Goal: Information Seeking & Learning: Learn about a topic

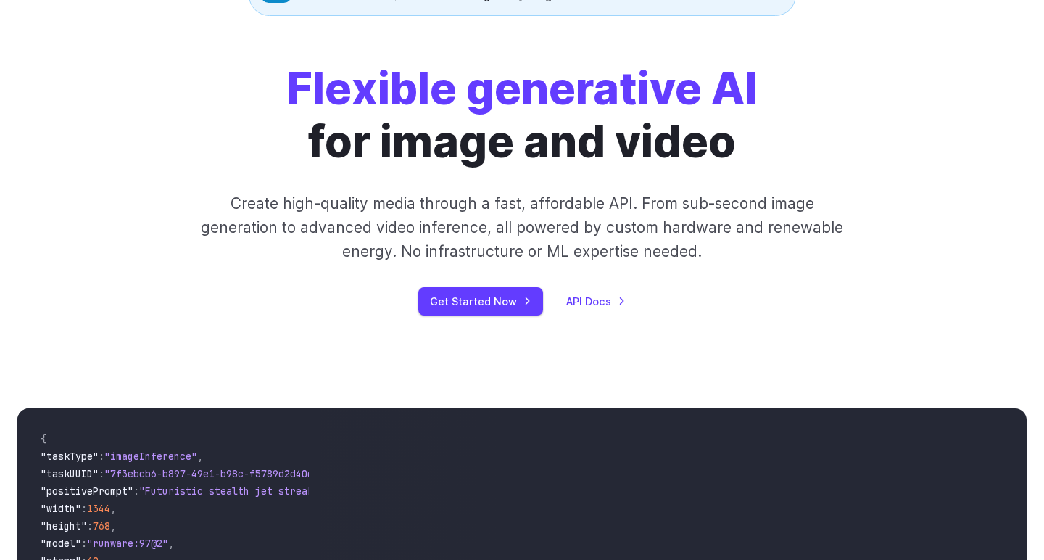
scroll to position [167, 0]
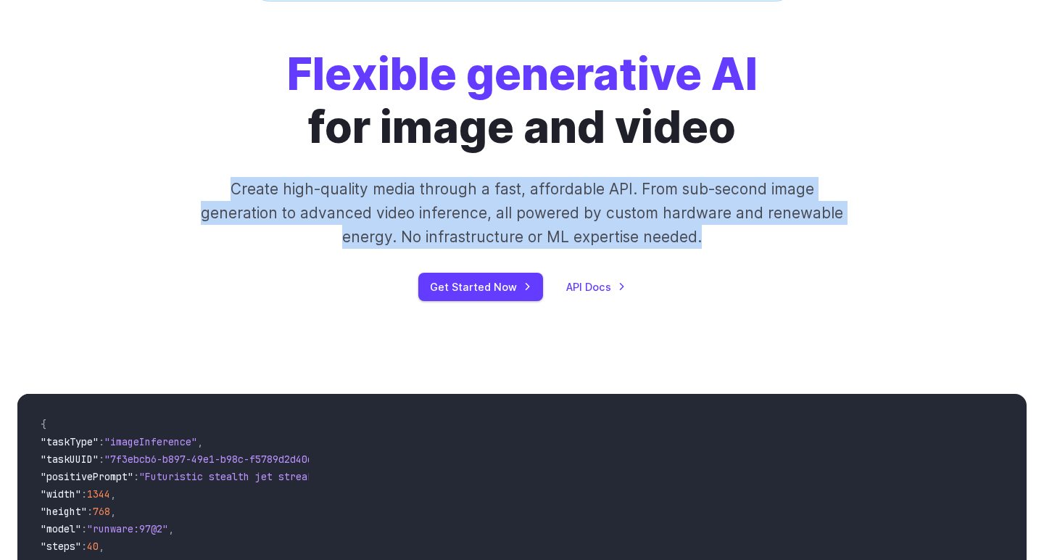
drag, startPoint x: 715, startPoint y: 236, endPoint x: 223, endPoint y: 181, distance: 494.7
click at [223, 181] on p "Create high-quality media through a fast, affordable API. From sub-second image…" at bounding box center [522, 213] width 646 height 73
copy p "Create high-quality media through a fast, affordable API. From sub-second image…"
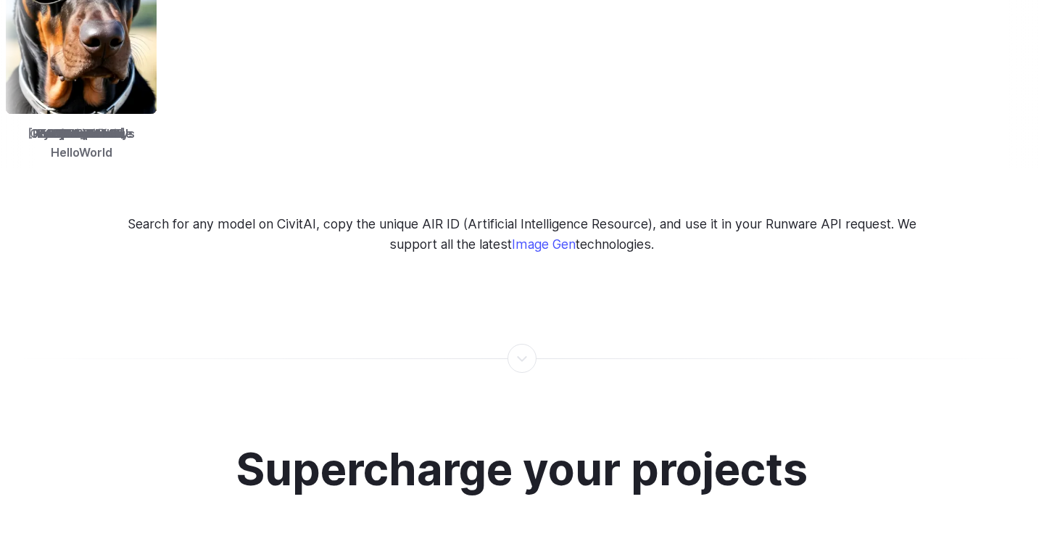
scroll to position [2371, 0]
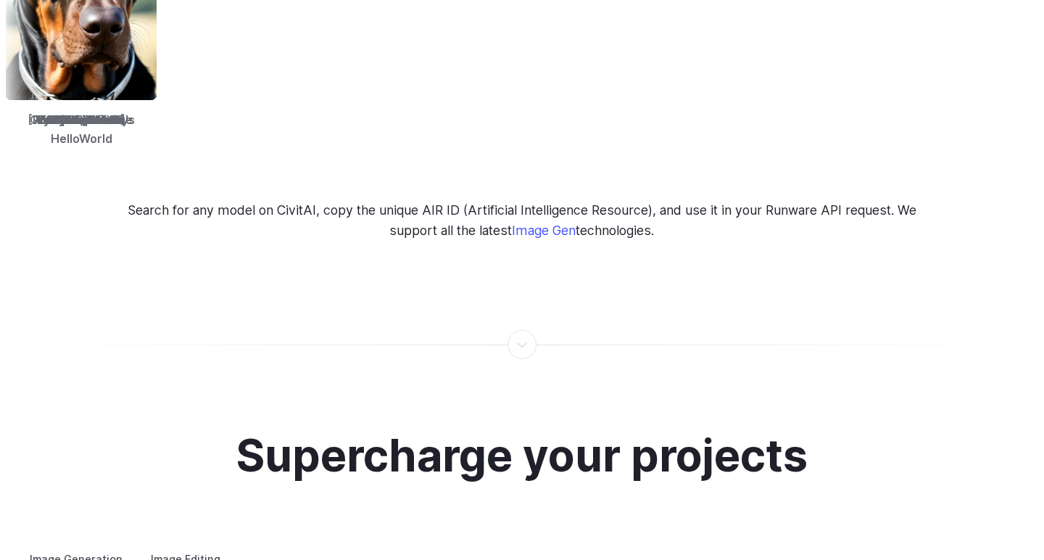
click at [279, 200] on p "Search for any model on CivitAI, copy the unique AIR ID (Artificial Intelligenc…" at bounding box center [522, 220] width 816 height 41
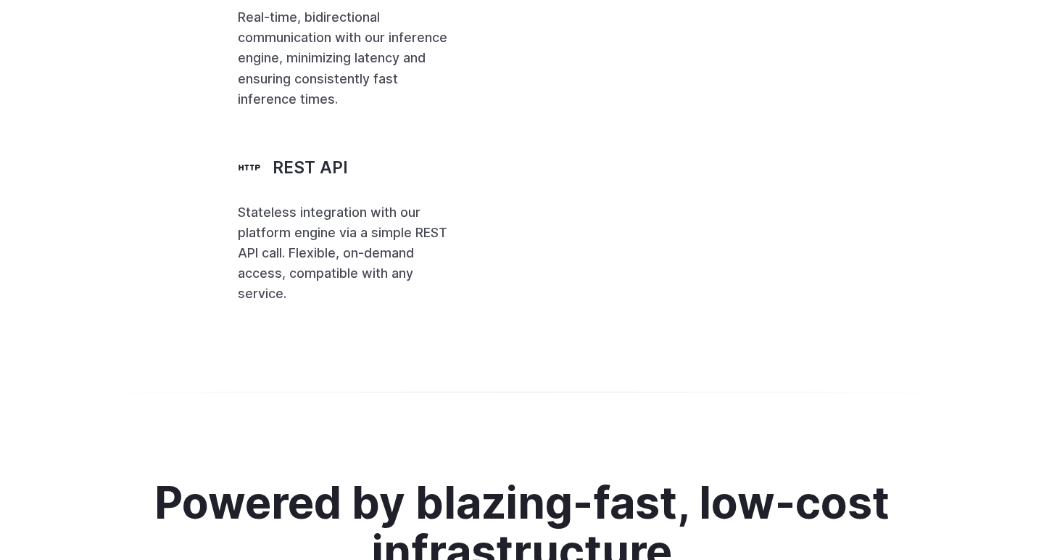
scroll to position [3383, 0]
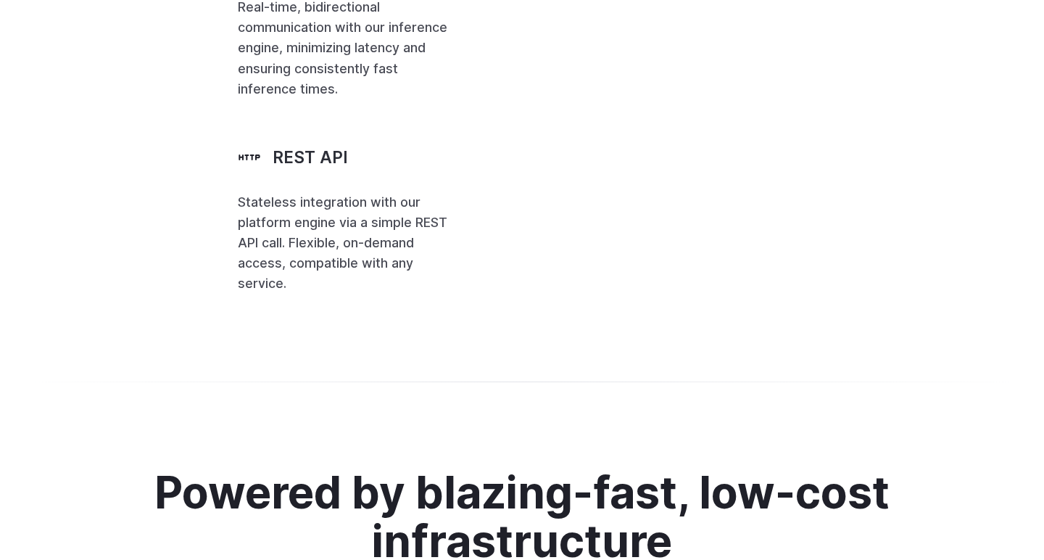
drag, startPoint x: 226, startPoint y: 179, endPoint x: 659, endPoint y: 196, distance: 433.2
copy p "Integrate into any area of your business with our powerful and flexible API. No…"
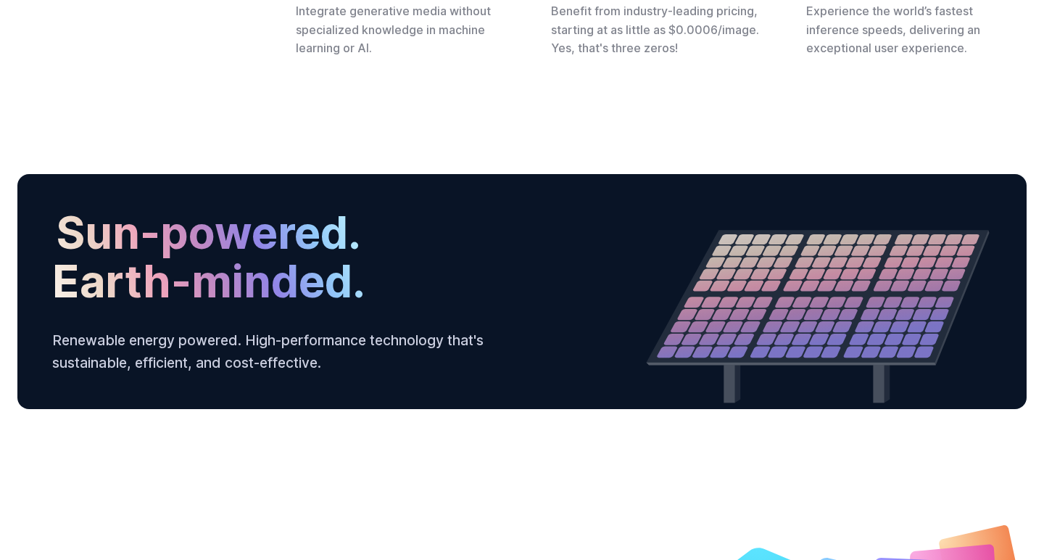
scroll to position [4694, 0]
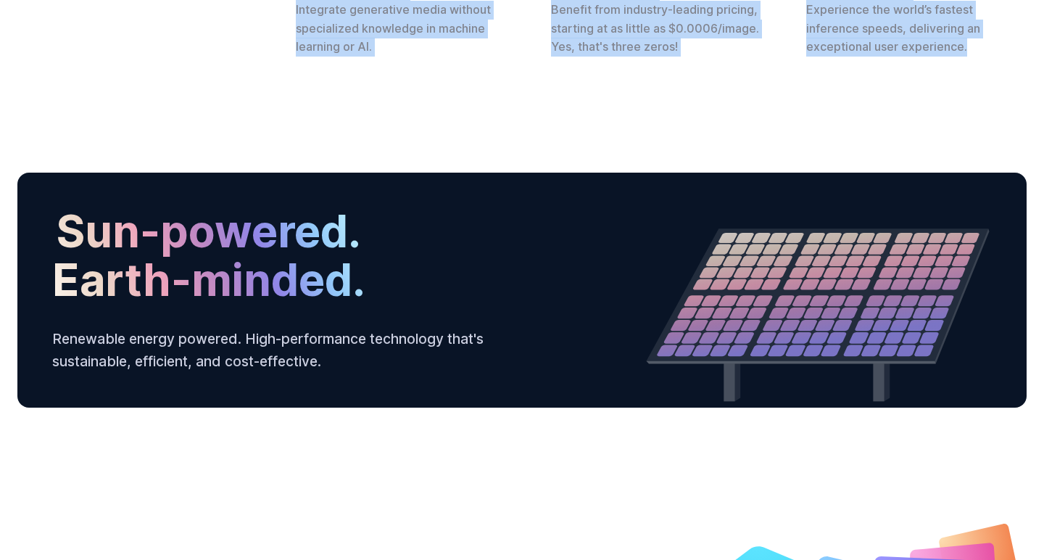
drag, startPoint x: 294, startPoint y: 136, endPoint x: 1003, endPoint y: 312, distance: 730.8
copy div "No hardware costs You will never need to worry about the expenses associated wi…"
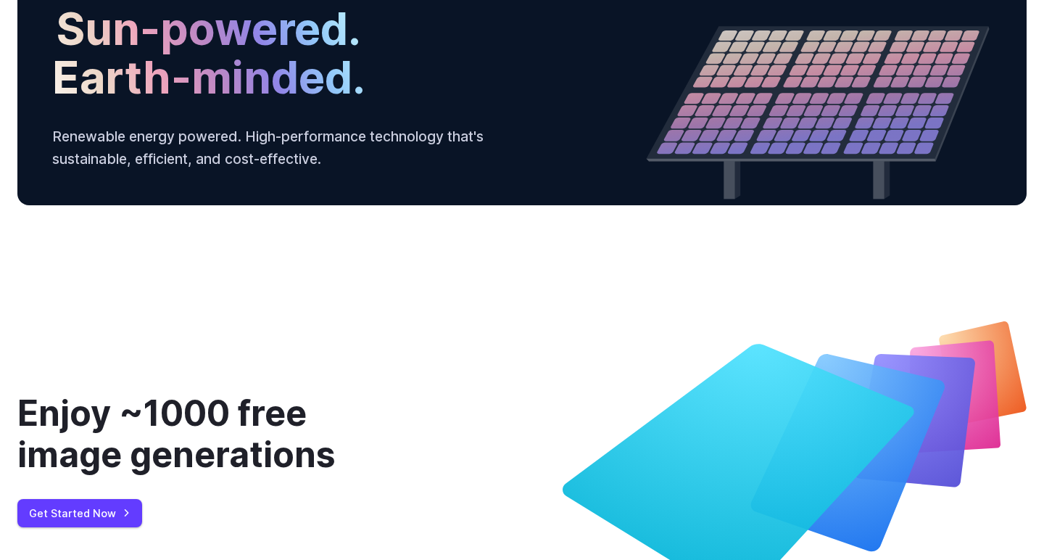
scroll to position [4896, 0]
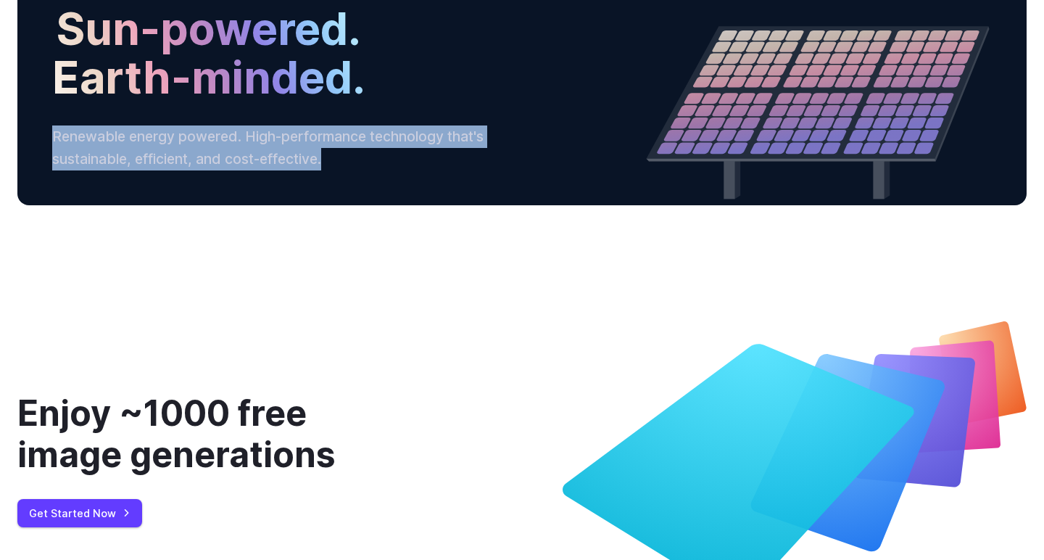
drag, startPoint x: 336, startPoint y: 415, endPoint x: 51, endPoint y: 398, distance: 284.7
click at [51, 205] on div "Sun-powered. Earth-minded. Renewable energy powered. High-performance technolog…" at bounding box center [521, 87] width 1009 height 235
copy p "Renewable energy powered. High-performance technology that's sustainable, effic…"
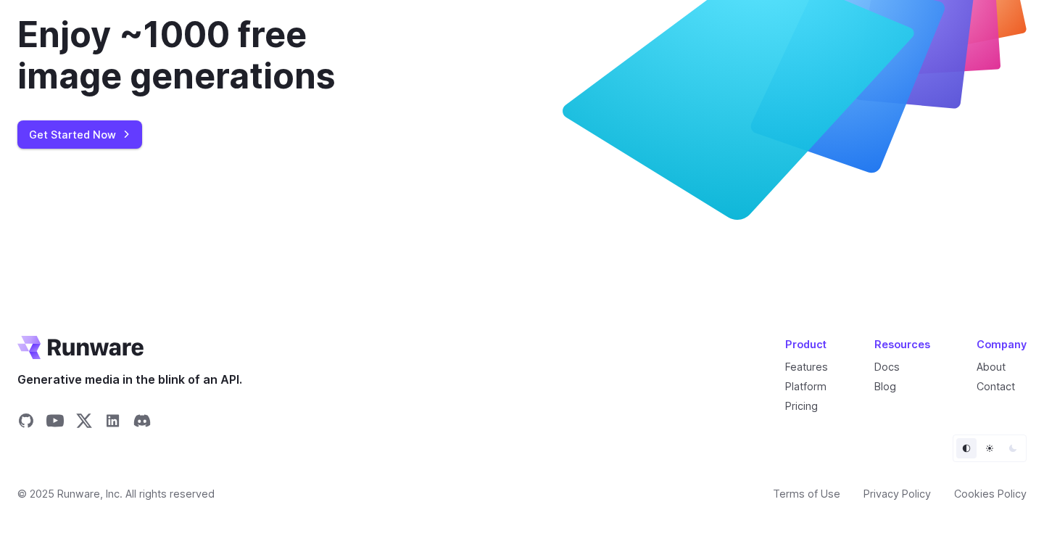
scroll to position [5531, 0]
click at [996, 370] on link "About" at bounding box center [991, 366] width 29 height 12
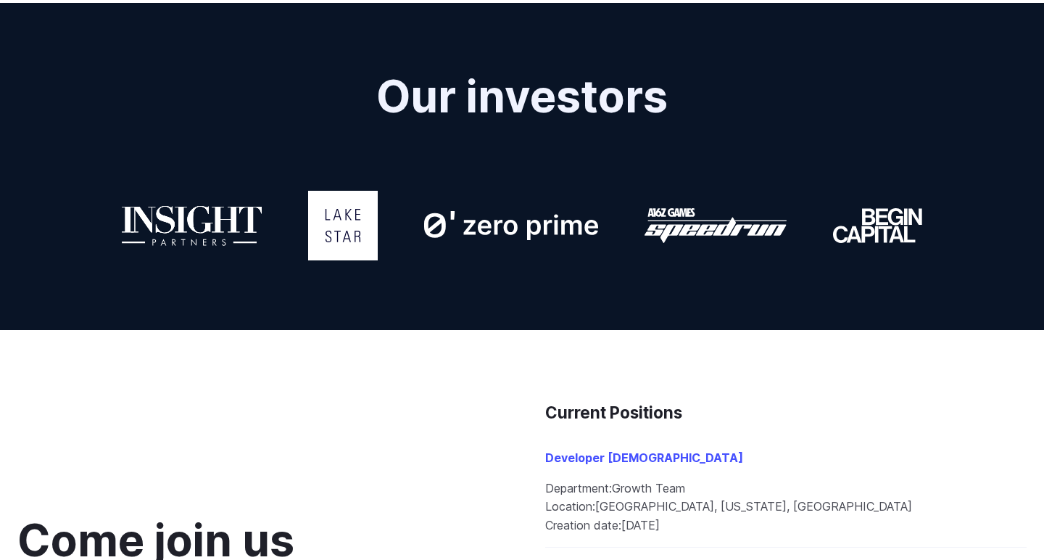
scroll to position [1230, 0]
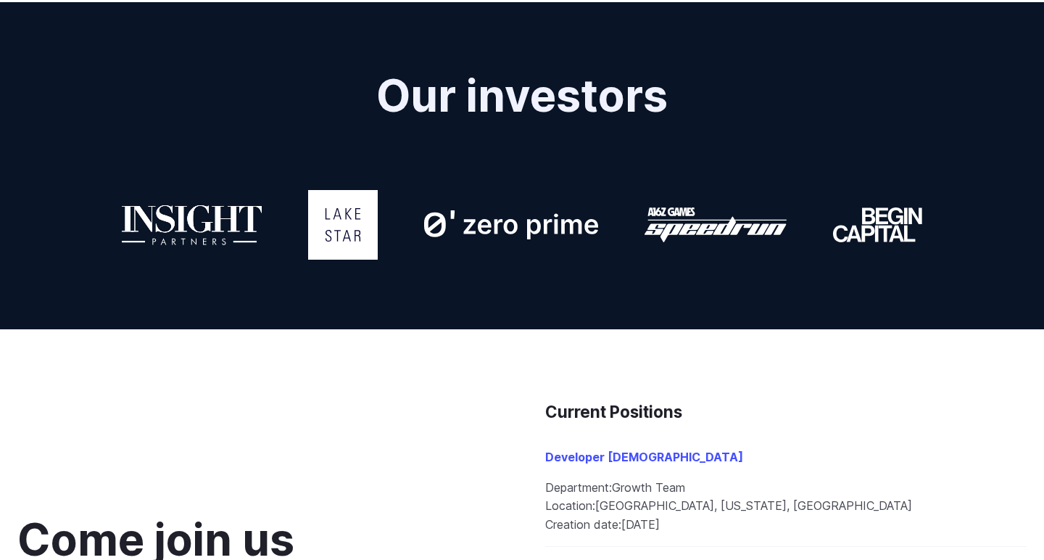
click at [196, 226] on icon at bounding box center [191, 224] width 141 height 41
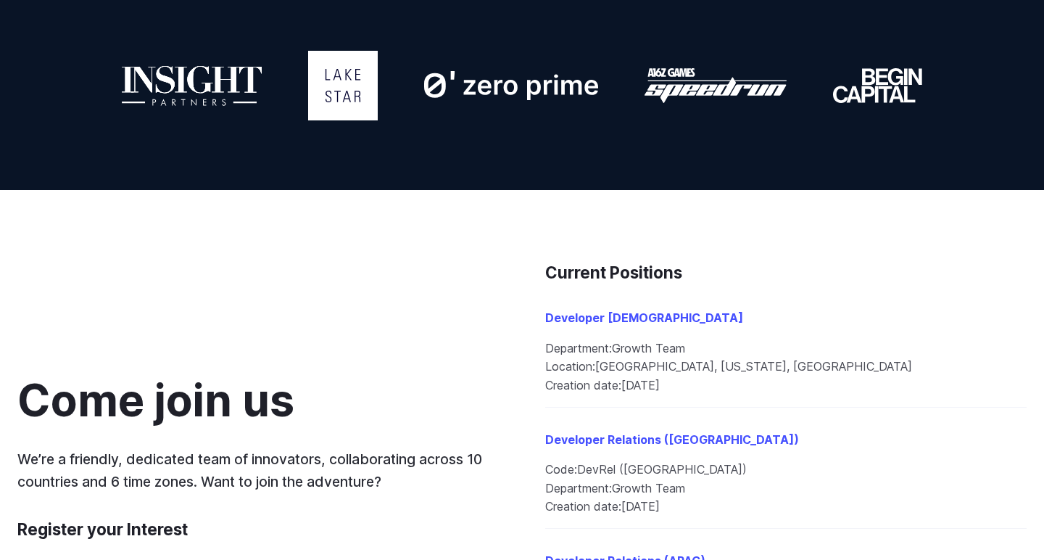
scroll to position [1654, 0]
